Goal: Task Accomplishment & Management: Use online tool/utility

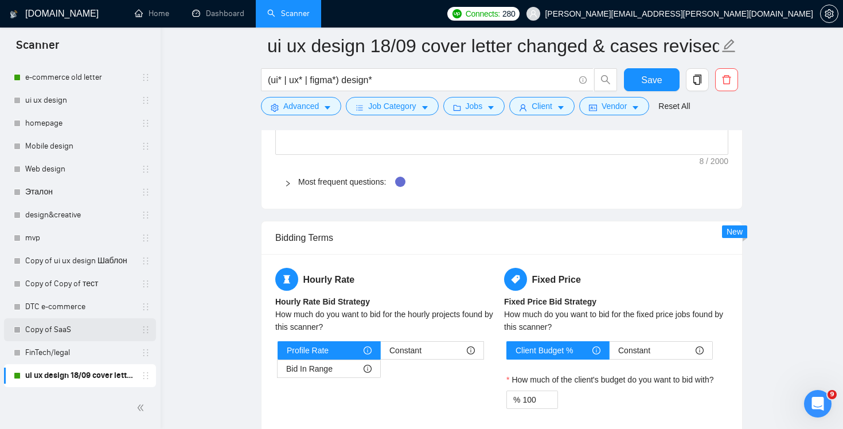
scroll to position [1790, 0]
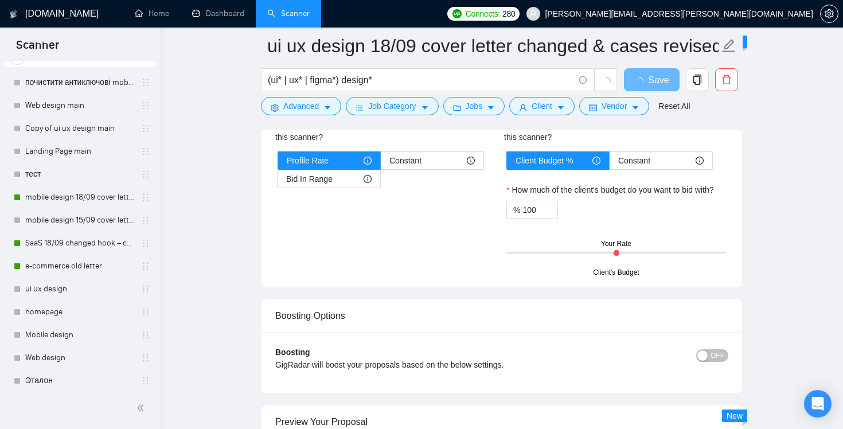
scroll to position [235, 0]
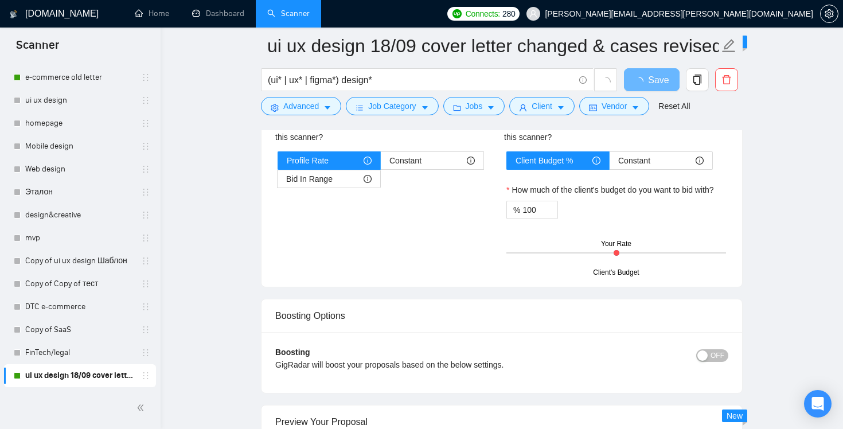
click at [65, 380] on link "ui ux design 18/09 cover letter changed & cases revised" at bounding box center [79, 375] width 109 height 23
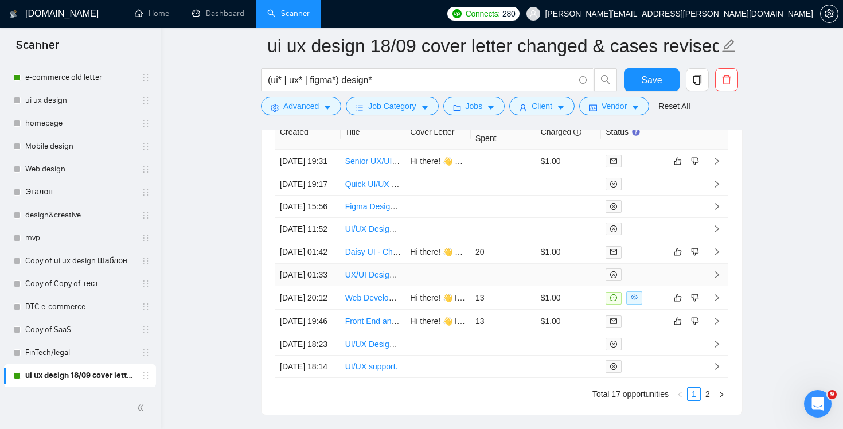
scroll to position [2885, 0]
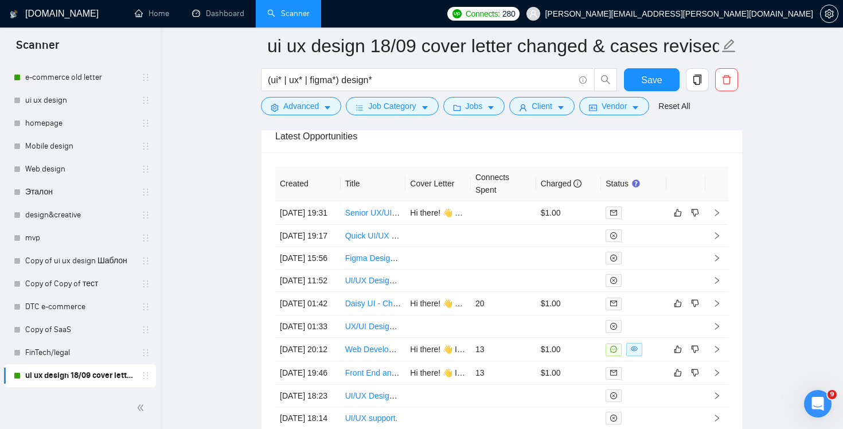
click at [369, 151] on div "Latest Opportunities" at bounding box center [501, 136] width 453 height 33
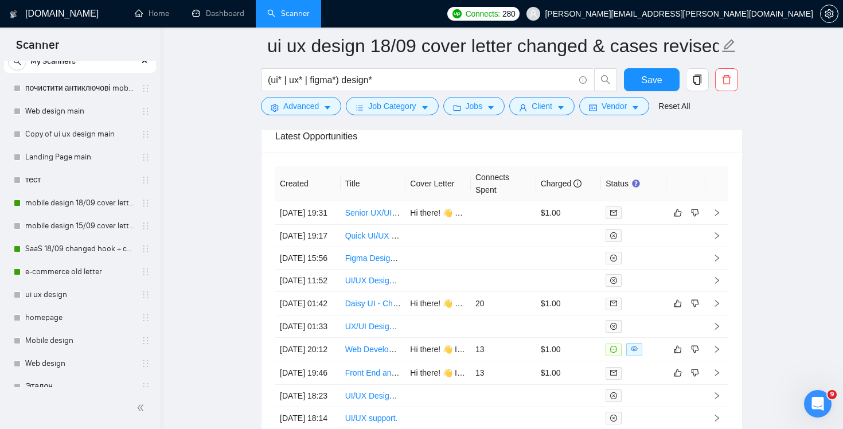
scroll to position [0, 0]
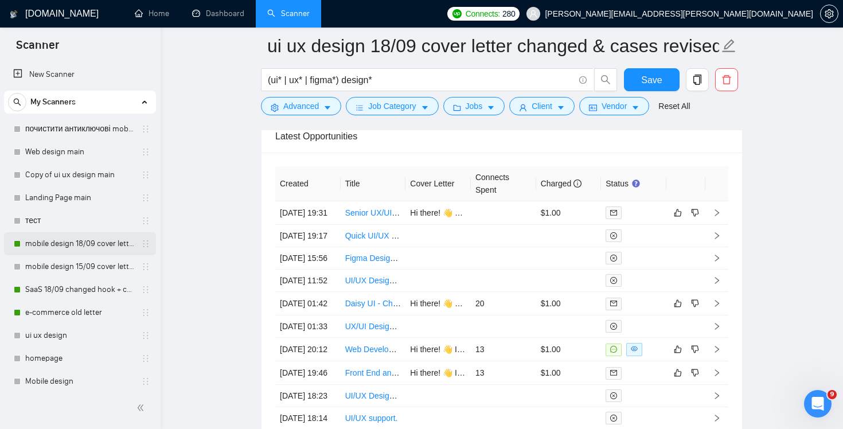
click at [89, 240] on link "mobile design 18/09 cover letter another first part" at bounding box center [79, 243] width 109 height 23
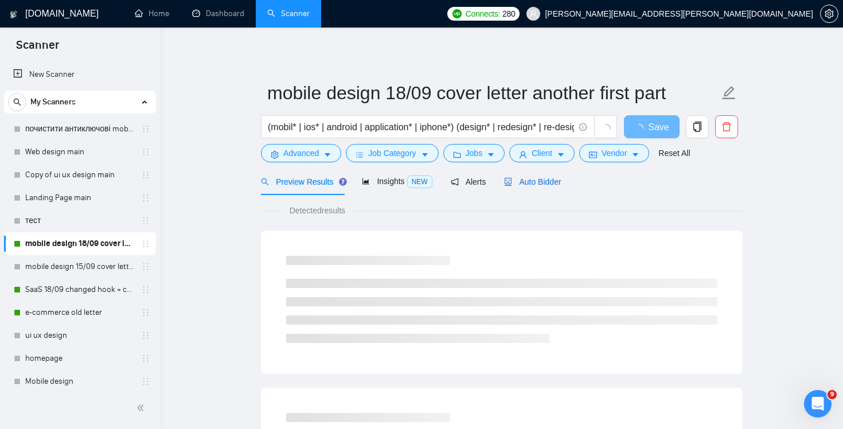
click at [542, 178] on span "Auto Bidder" at bounding box center [532, 181] width 57 height 9
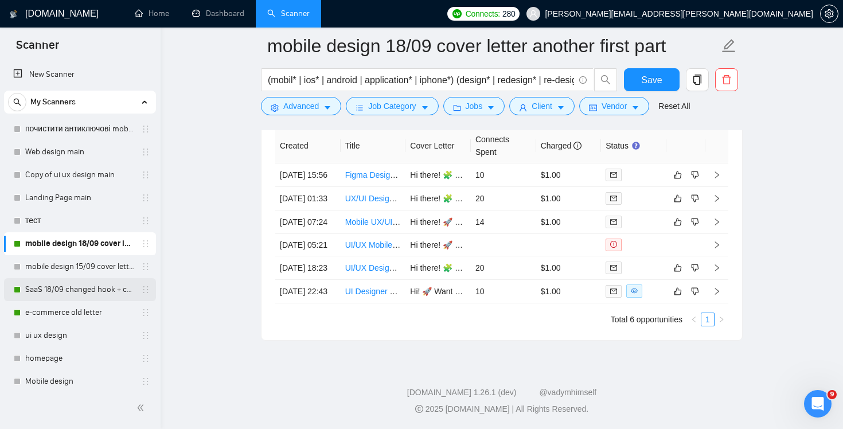
scroll to position [235, 0]
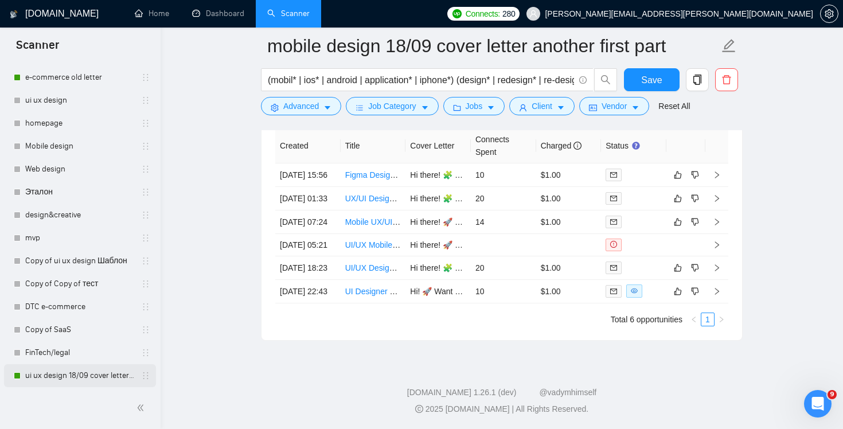
click at [51, 372] on link "ui ux design 18/09 cover letter changed & cases revised" at bounding box center [79, 375] width 109 height 23
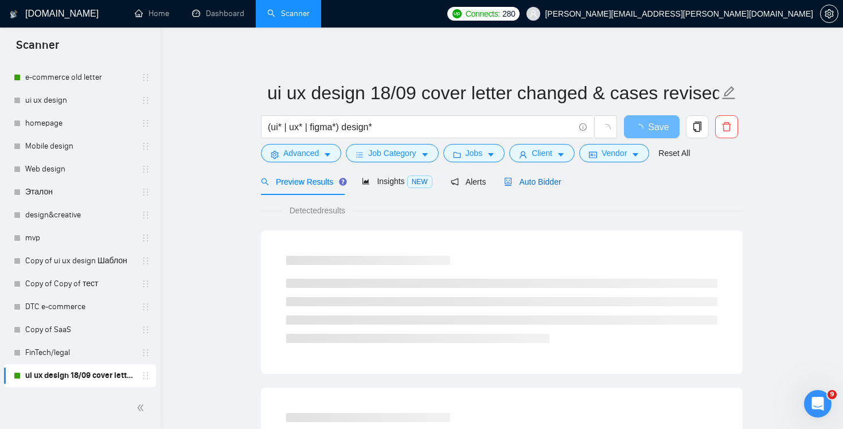
click at [549, 186] on div "Auto Bidder" at bounding box center [532, 181] width 57 height 13
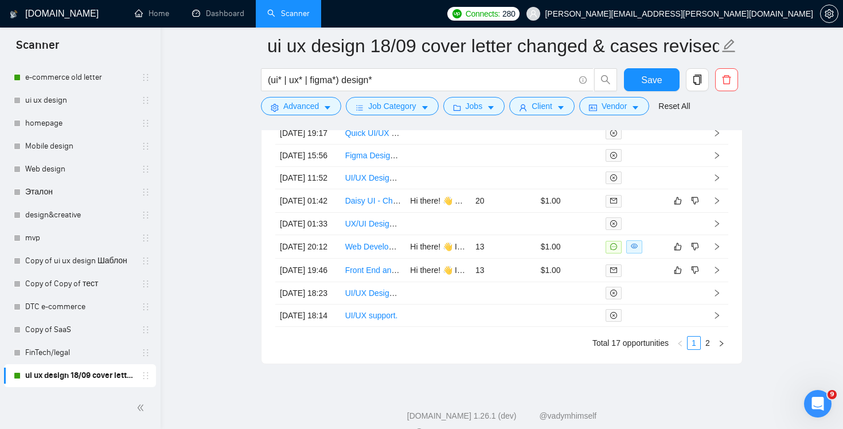
scroll to position [2897, 0]
